Goal: Information Seeking & Learning: Find specific fact

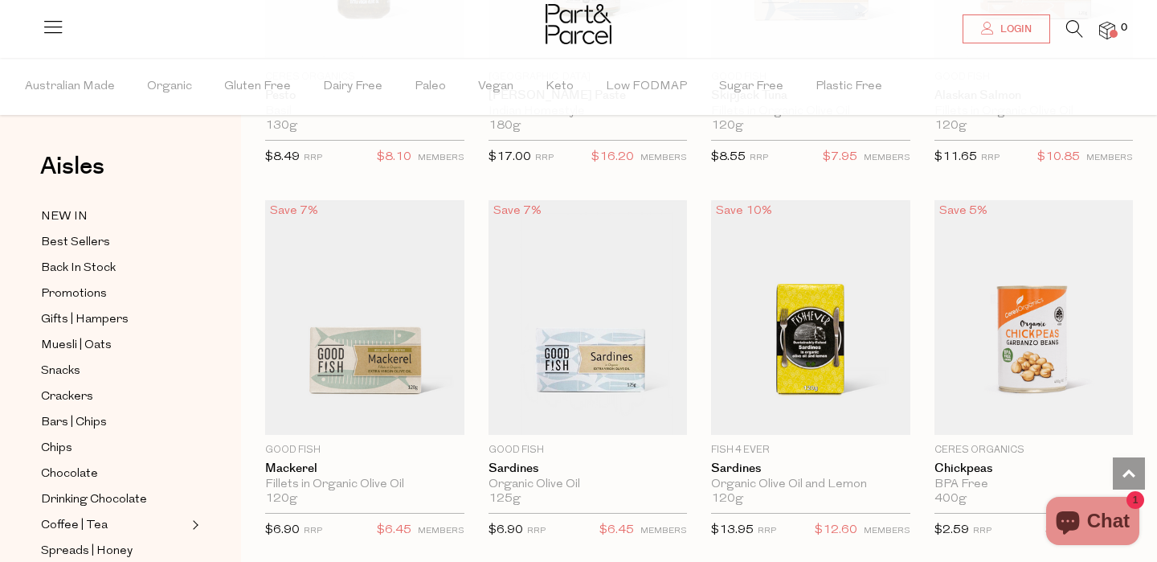
scroll to position [3418, 0]
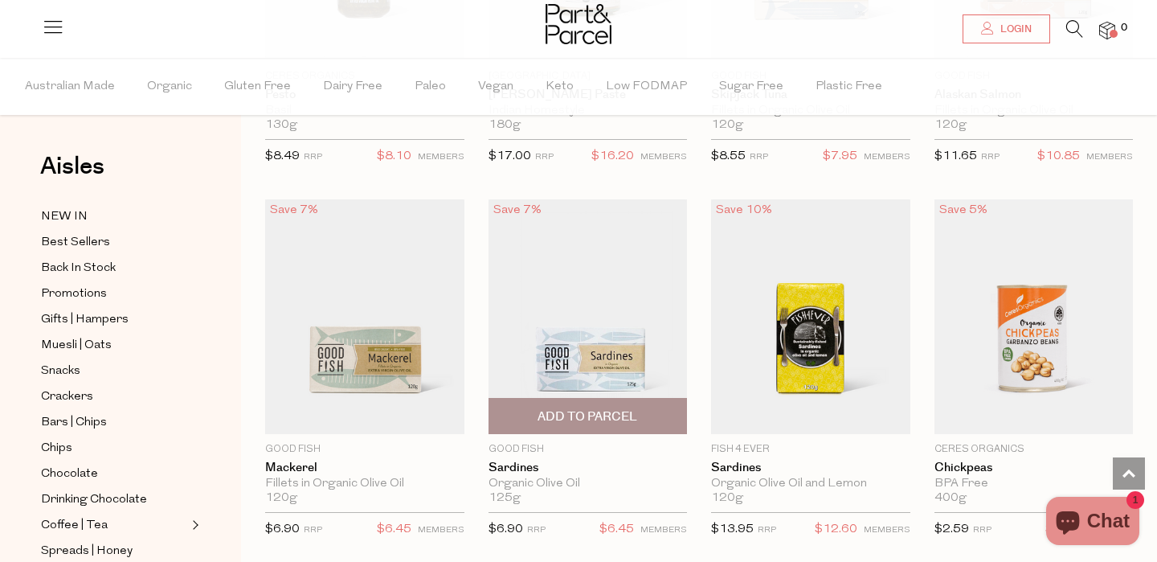
click at [609, 348] on img at bounding box center [587, 316] width 199 height 235
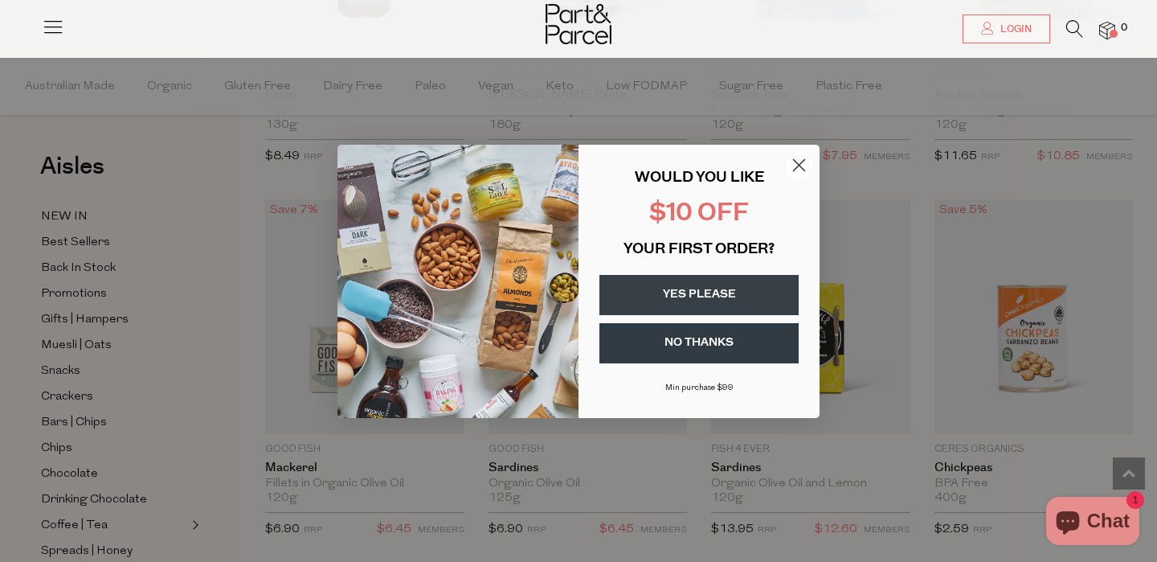
click at [798, 163] on icon "Close dialog" at bounding box center [799, 164] width 11 height 11
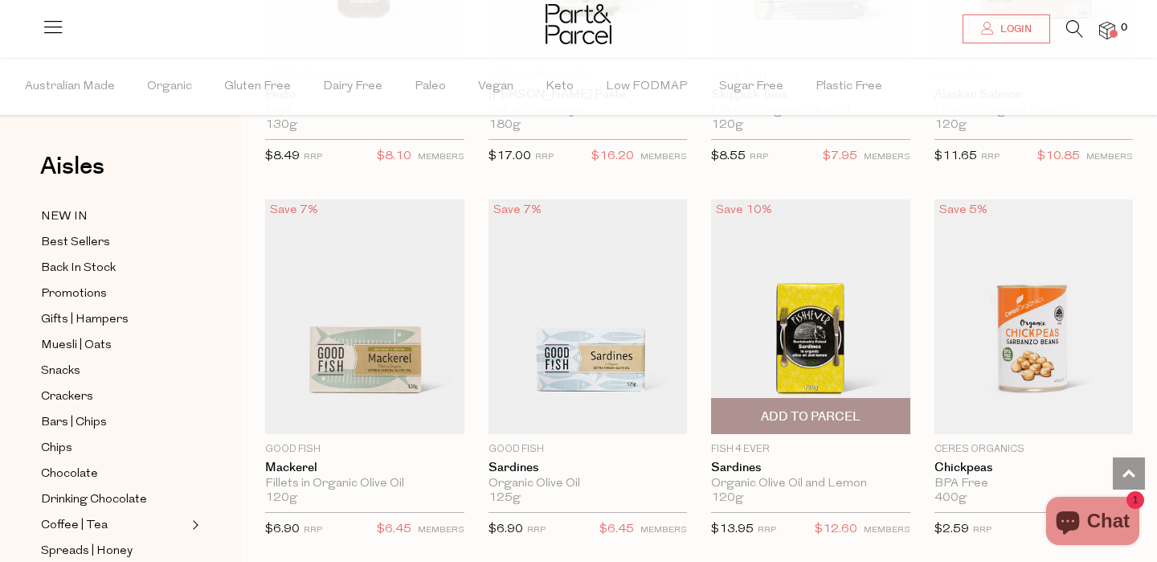
click at [801, 298] on img at bounding box center [810, 316] width 199 height 235
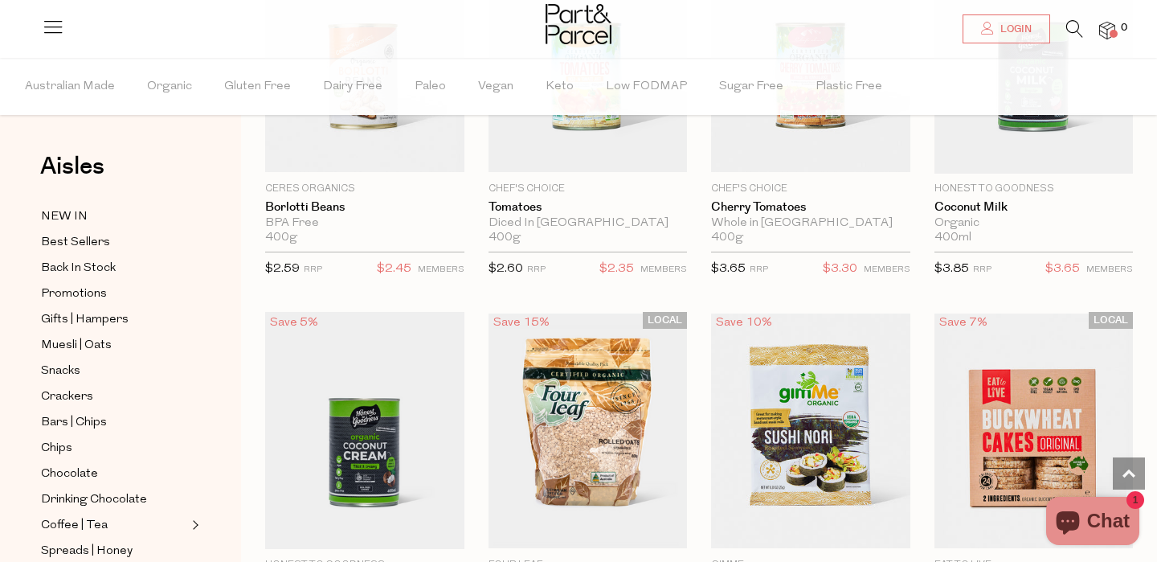
scroll to position [4429, 0]
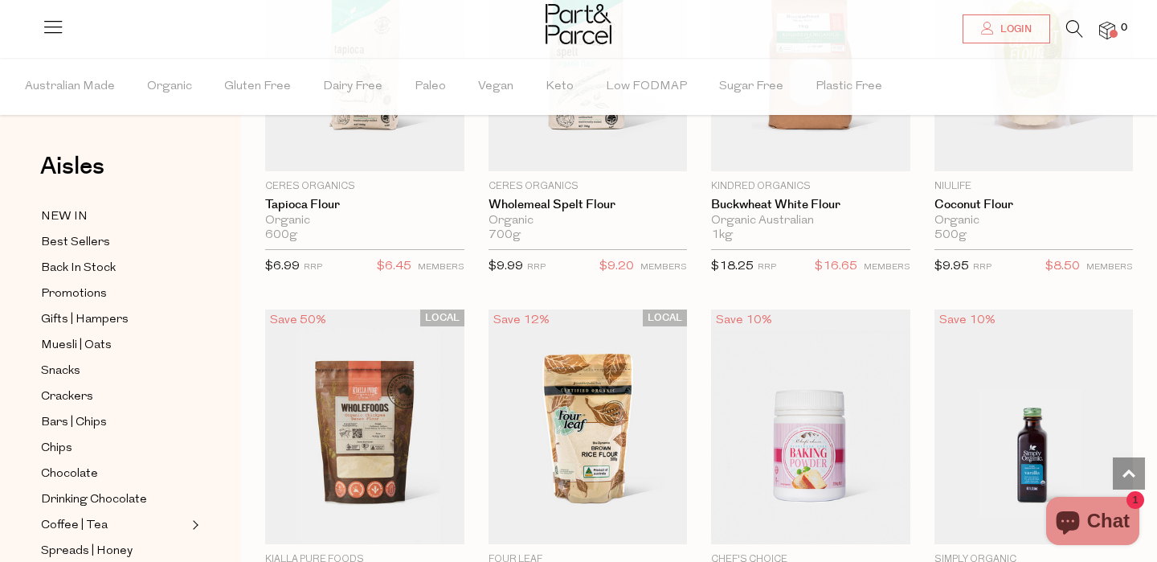
scroll to position [5957, 0]
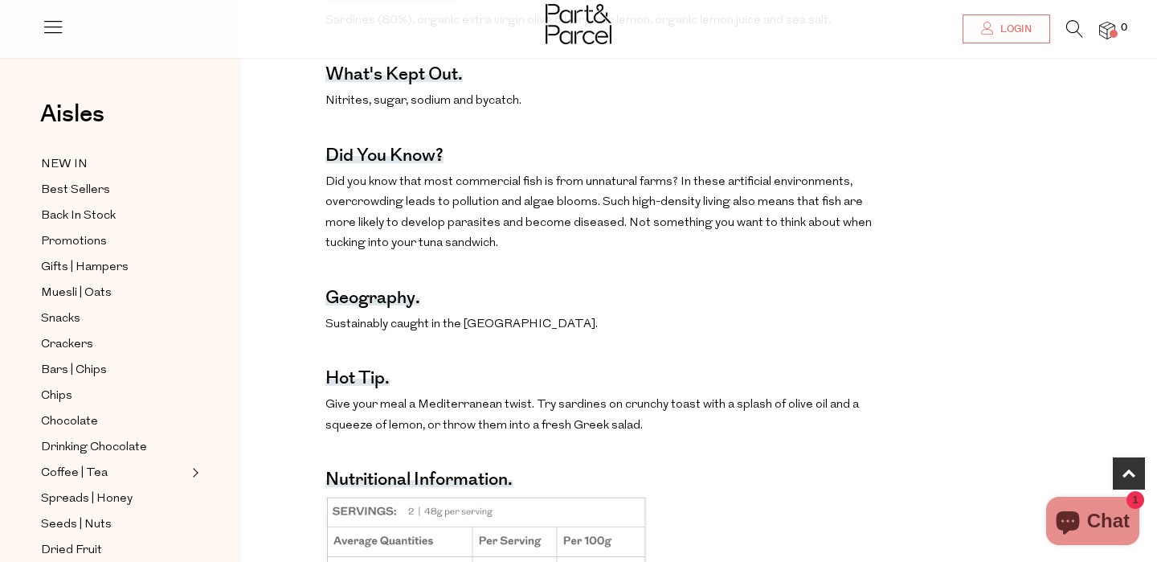
scroll to position [854, 0]
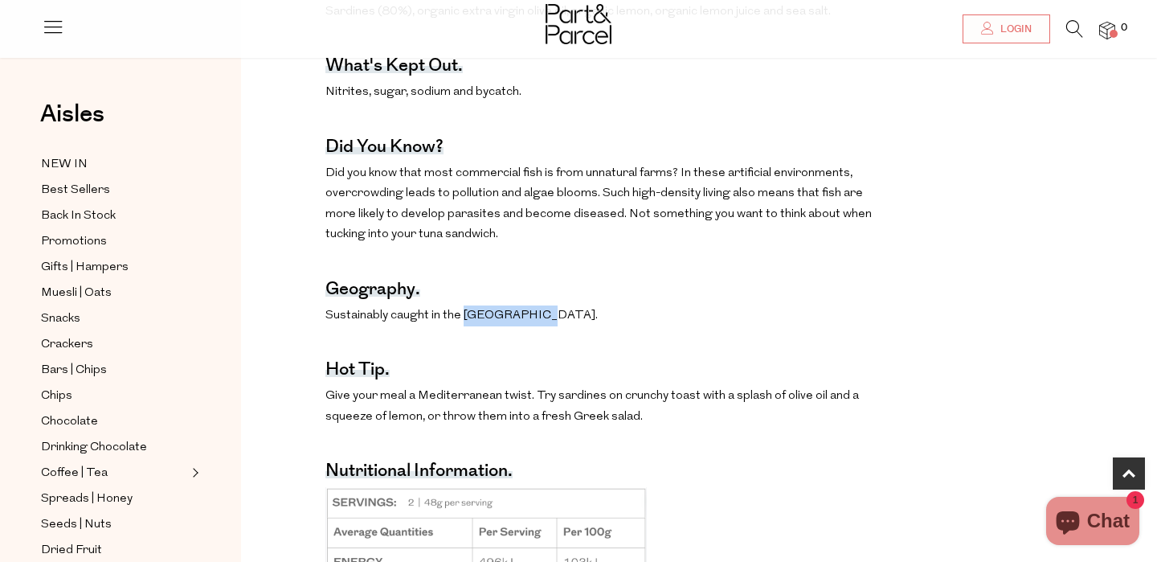
drag, startPoint x: 460, startPoint y: 311, endPoint x: 529, endPoint y: 309, distance: 69.1
click at [529, 309] on p "Sustainably caught in the [GEOGRAPHIC_DATA]." at bounding box center [605, 315] width 561 height 21
copy p "Bay of Biscay"
